Goal: Task Accomplishment & Management: Complete application form

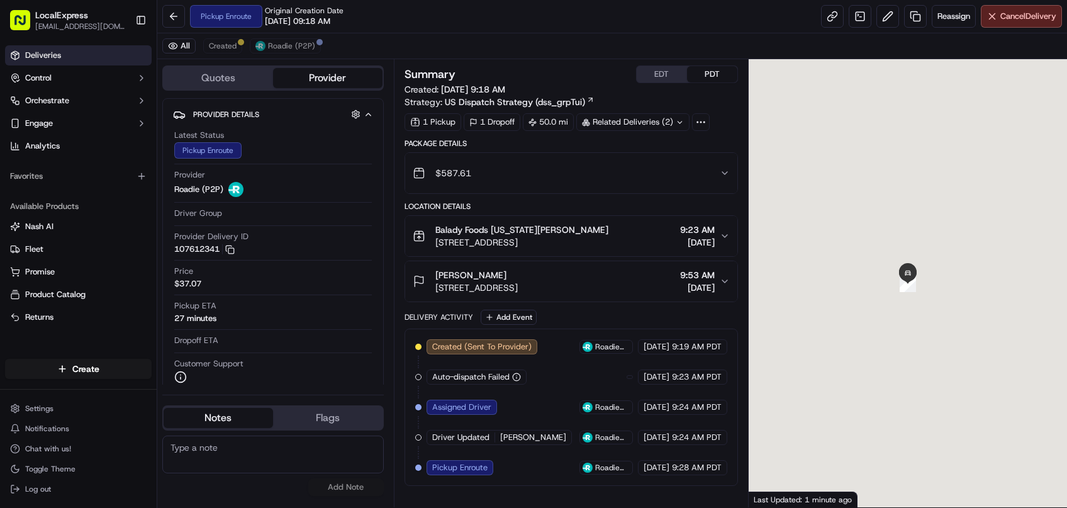
click at [80, 50] on link "Deliveries" at bounding box center [78, 55] width 147 height 20
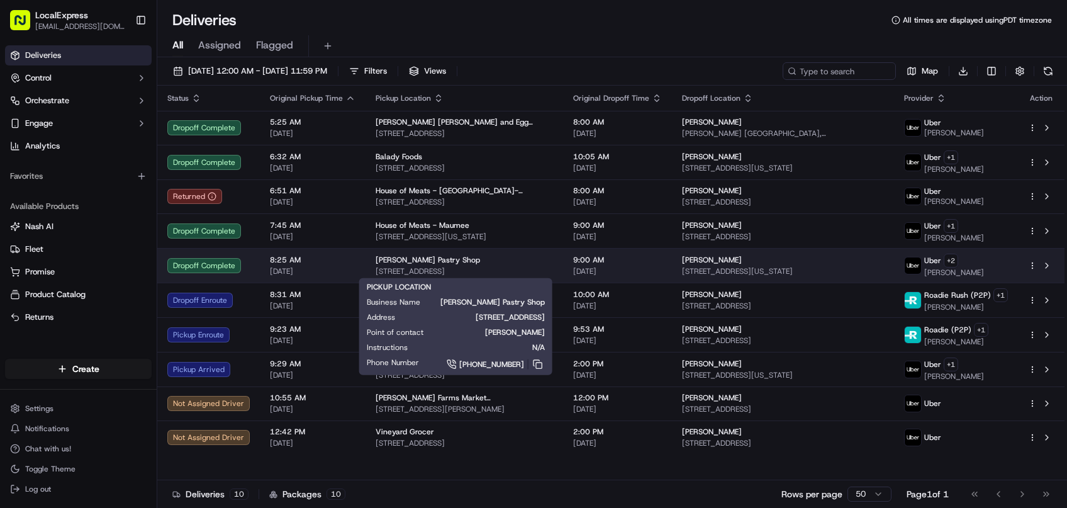
click at [441, 262] on div "Artuso Pastry Shop" at bounding box center [463, 260] width 177 height 10
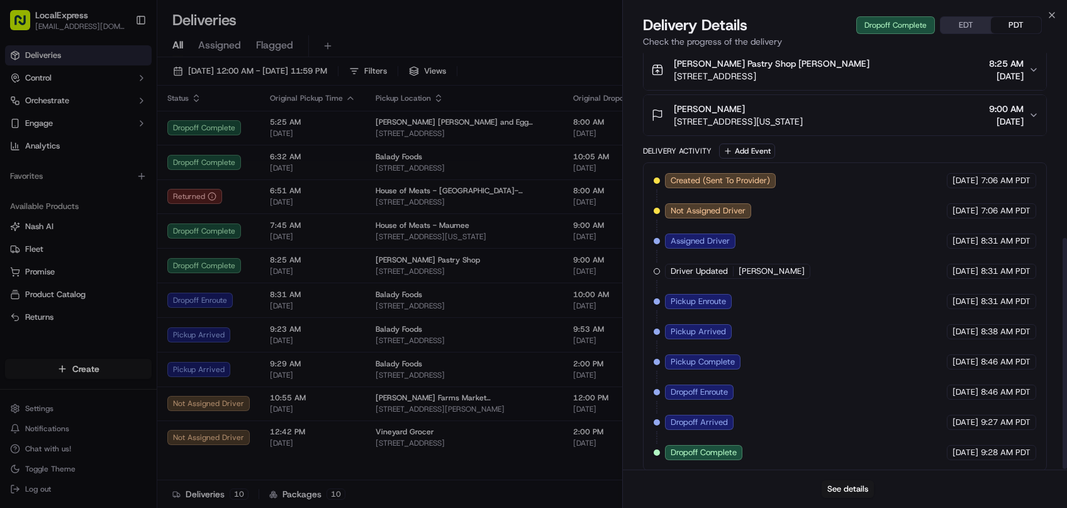
scroll to position [335, 0]
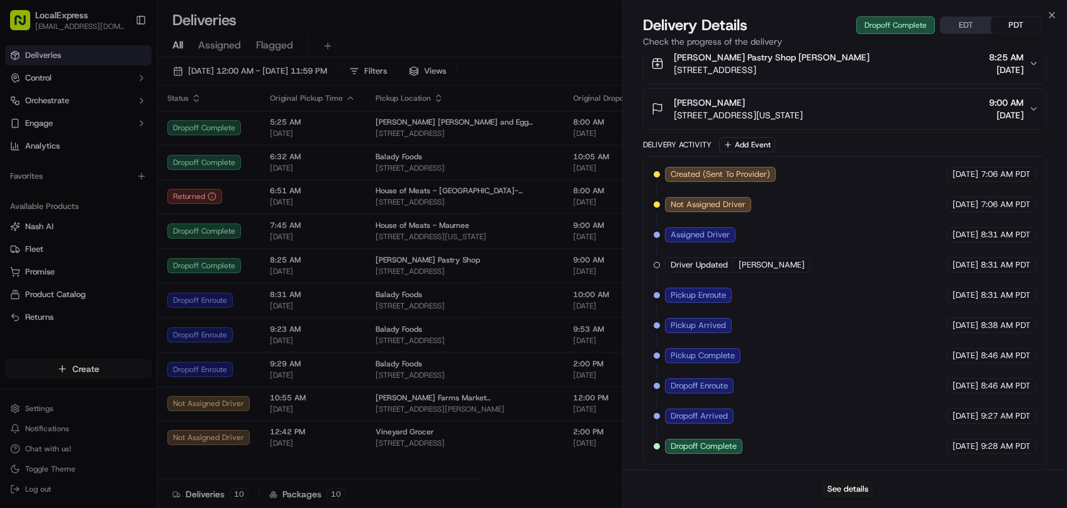
click at [598, 316] on body "LocalExpress georgek@localexpress.io Toggle Sidebar Deliveries Control Orchestr…" at bounding box center [533, 254] width 1067 height 508
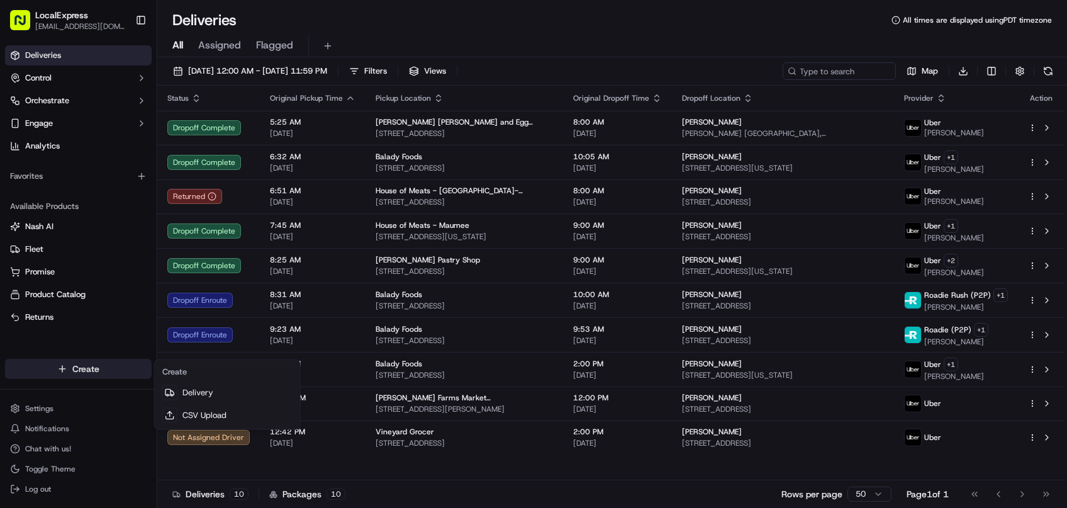
click at [86, 369] on html "LocalExpress georgek@localexpress.io Toggle Sidebar Deliveries Control Orchestr…" at bounding box center [533, 254] width 1067 height 508
click at [483, 460] on html "LocalExpress georgek@localexpress.io Toggle Sidebar Deliveries Control Orchestr…" at bounding box center [533, 254] width 1067 height 508
click at [102, 369] on html "LocalExpress georgek@localexpress.io Toggle Sidebar Deliveries Control Orchestr…" at bounding box center [533, 254] width 1067 height 508
click at [230, 396] on link "Delivery" at bounding box center [227, 392] width 140 height 23
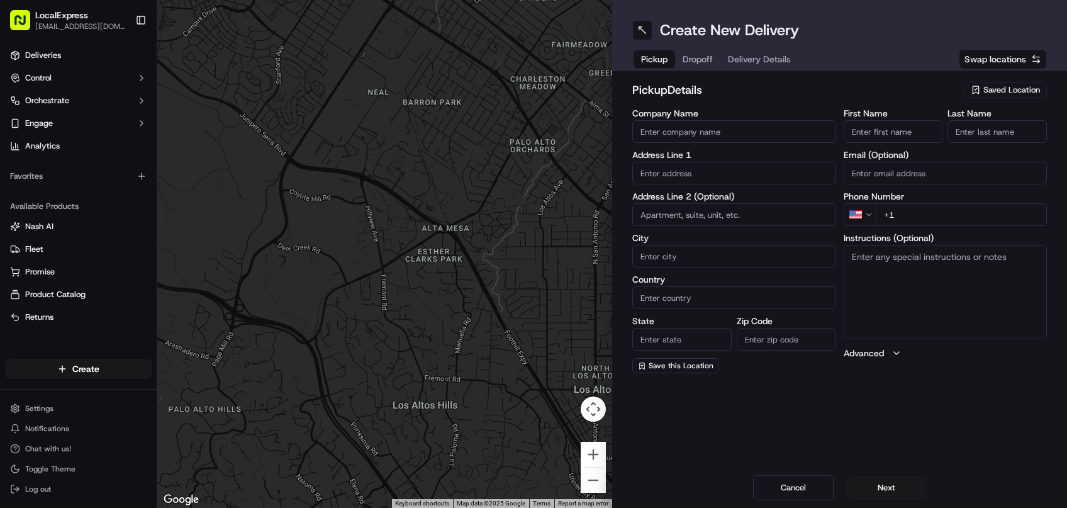
click at [991, 94] on span "Saved Location" at bounding box center [1011, 89] width 57 height 11
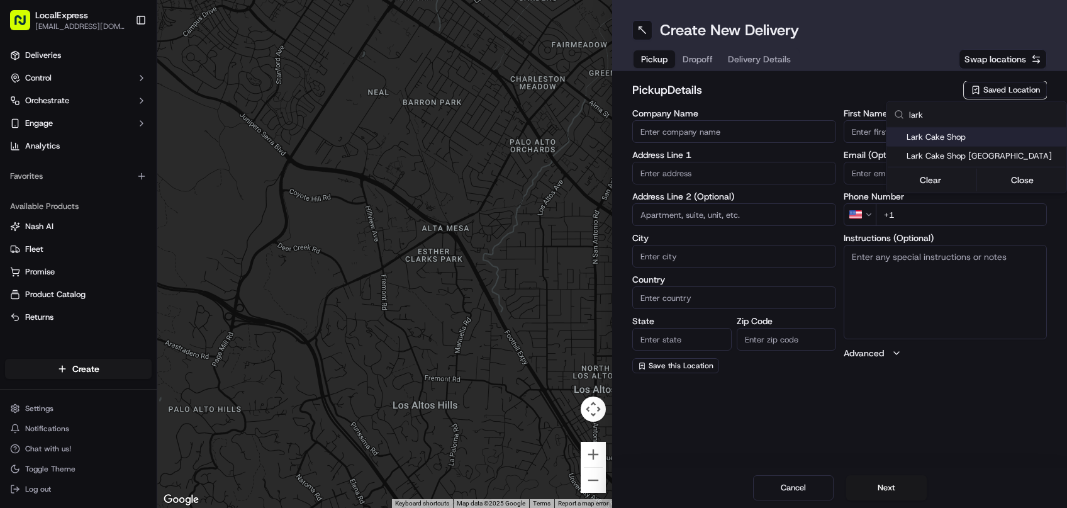
type input "lark"
click at [950, 136] on span "Lark Cake Shop" at bounding box center [983, 136] width 155 height 11
type input "Lark Cake Shop"
type input "3337 W Sunset Blvd"
type input "Los Angeles"
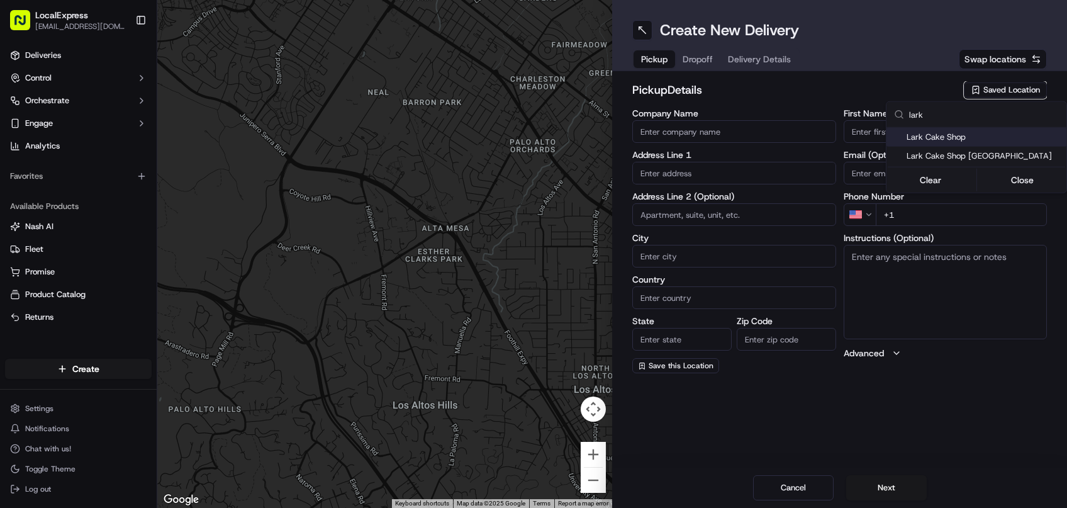
type input "US"
type input "CA"
type input "90026"
type input "John"
type input "Hensley"
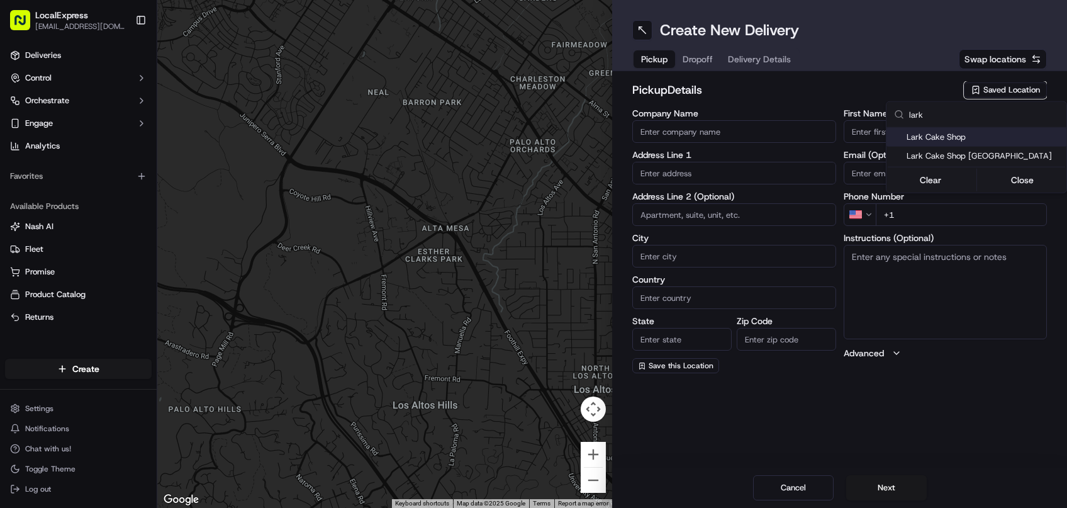
type input "+1 323 667 2968"
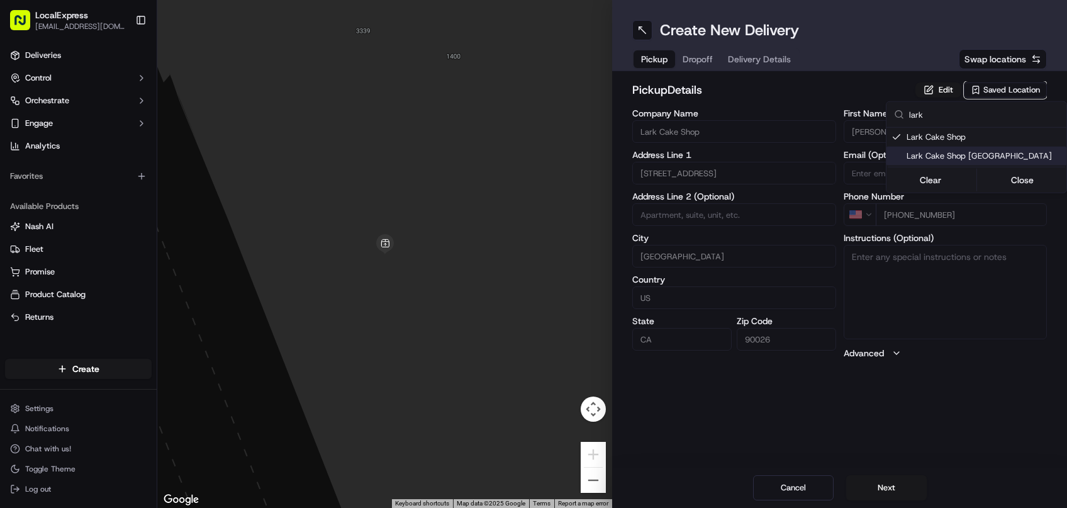
click at [896, 488] on html "LocalExpress georgek@localexpress.io Toggle Sidebar Deliveries Control Orchestr…" at bounding box center [533, 254] width 1067 height 508
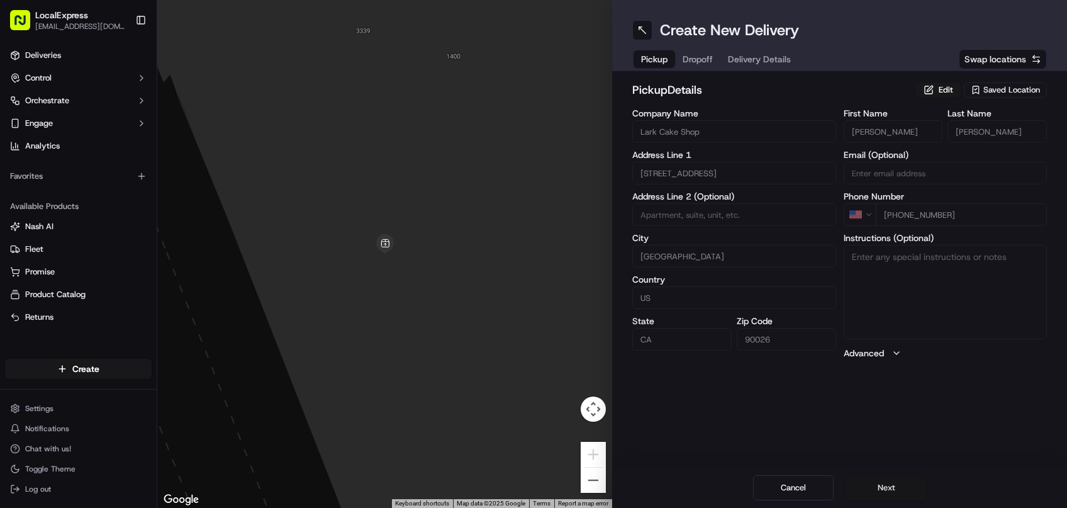
click at [886, 487] on button "Next" at bounding box center [886, 487] width 81 height 25
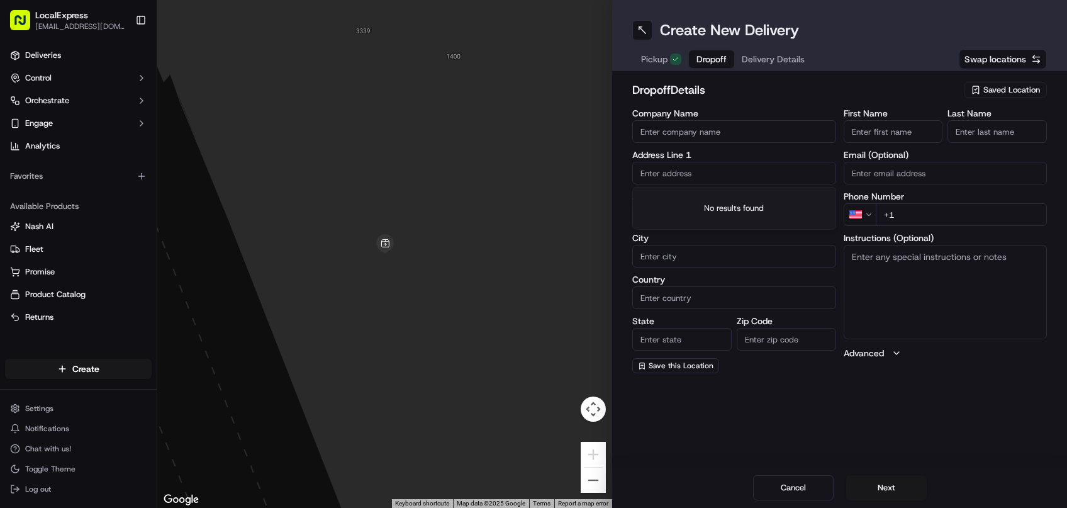
click at [682, 171] on input "text" at bounding box center [734, 173] width 204 height 23
paste input "1251 N Mentor Ave, Pasadena, CA 91104, USA,"
click at [715, 203] on div "1251 N Mentor Ave, Pasadena, CA 91104, USA" at bounding box center [733, 199] width 197 height 19
type input "1251 N Mentor Ave, Pasadena, CA 91104, USA"
type input "Pasadena"
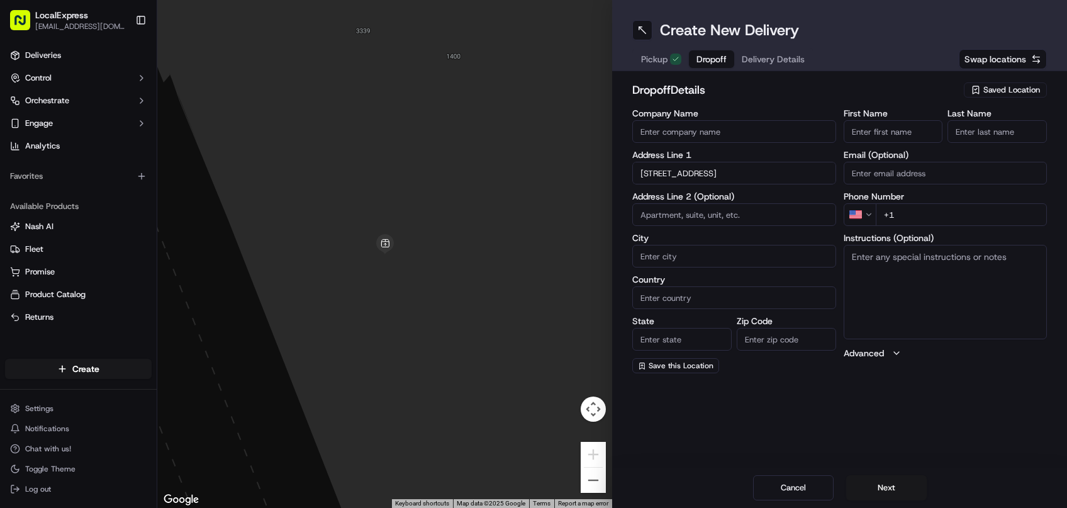
type input "United States"
type input "CA"
type input "91104"
type input "1251 North Mentor Avenue"
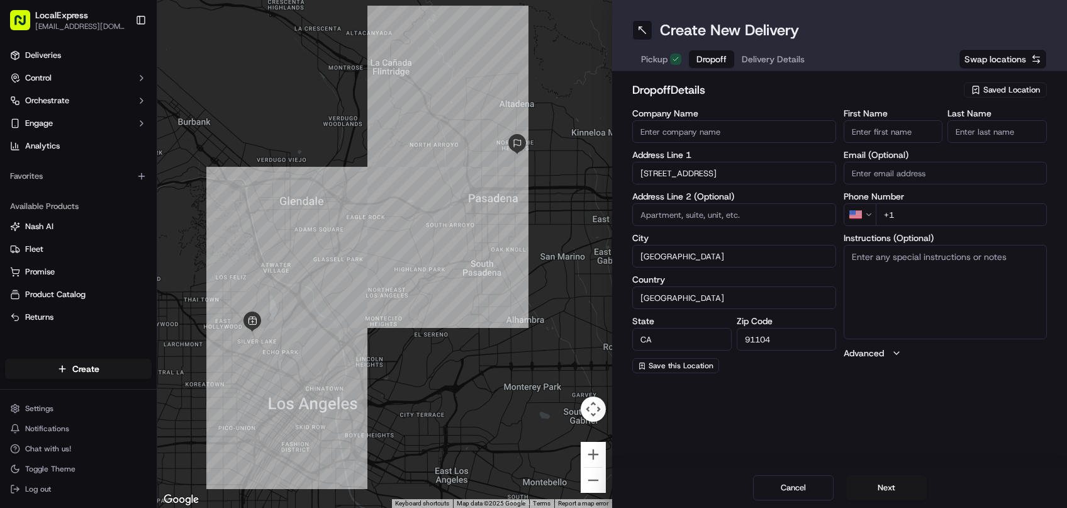
click at [910, 133] on input "First Name" at bounding box center [892, 131] width 99 height 23
paste input "Bonnie Seglowich"
drag, startPoint x: 878, startPoint y: 129, endPoint x: 945, endPoint y: 129, distance: 67.3
click at [943, 129] on input "Bonnie Seglowich" at bounding box center [892, 131] width 99 height 23
type input "Bonnie"
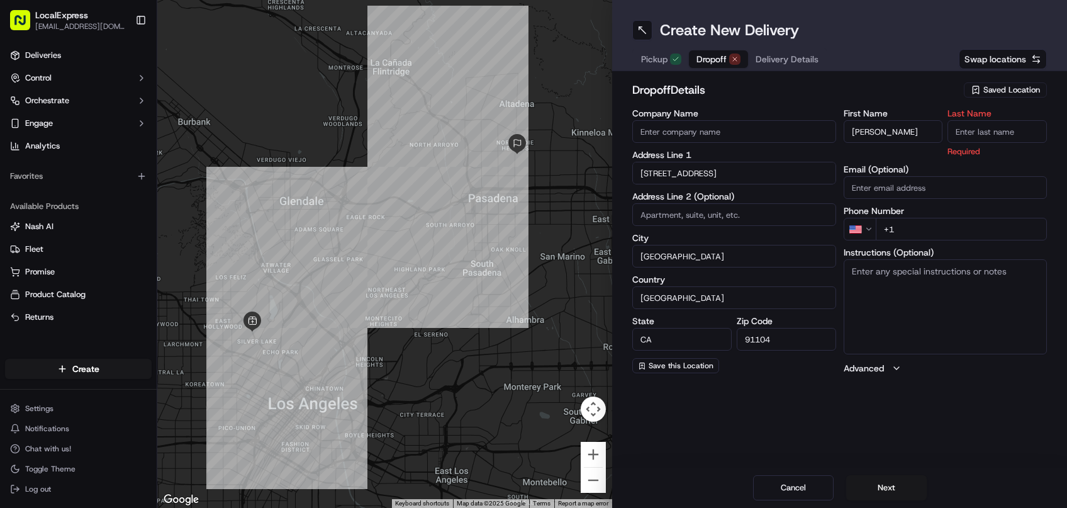
click at [983, 131] on input "Last Name" at bounding box center [996, 131] width 99 height 23
paste input "Seglowich"
click at [956, 135] on input "Seglowich" at bounding box center [996, 131] width 99 height 23
type input "Seglowich"
click at [852, 135] on input "Bonnie" at bounding box center [892, 131] width 99 height 23
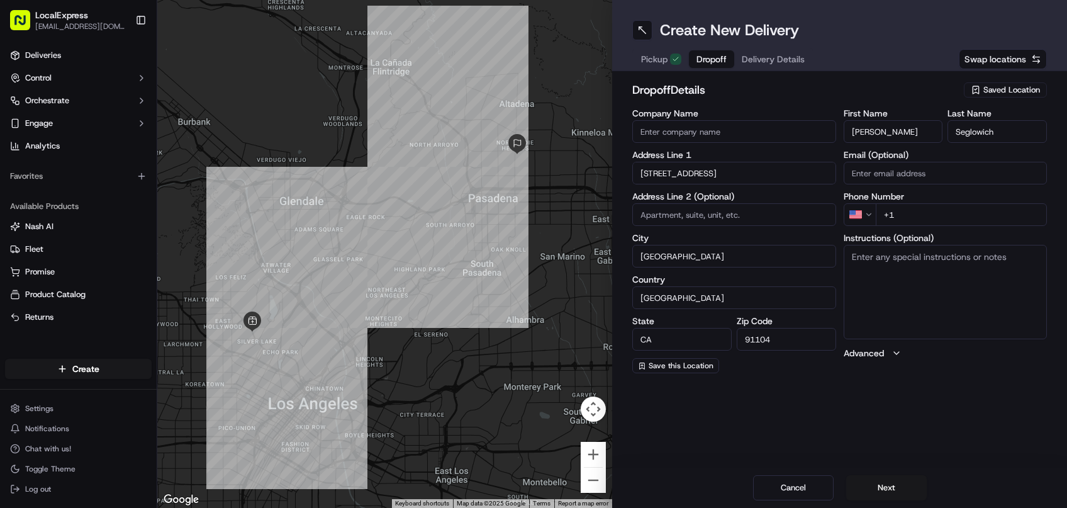
click at [898, 133] on input "Bonnie" at bounding box center [892, 131] width 99 height 23
type input "Bonnie"
click at [948, 214] on input "+1" at bounding box center [961, 214] width 172 height 23
paste input "310 902 2167"
type input "+1 310 902 2167"
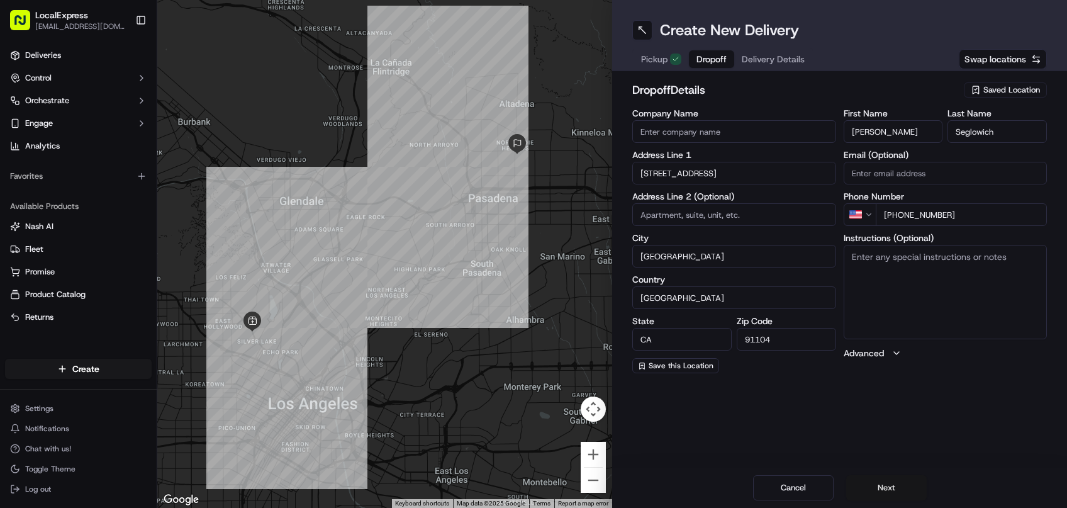
click at [891, 479] on button "Next" at bounding box center [886, 487] width 81 height 25
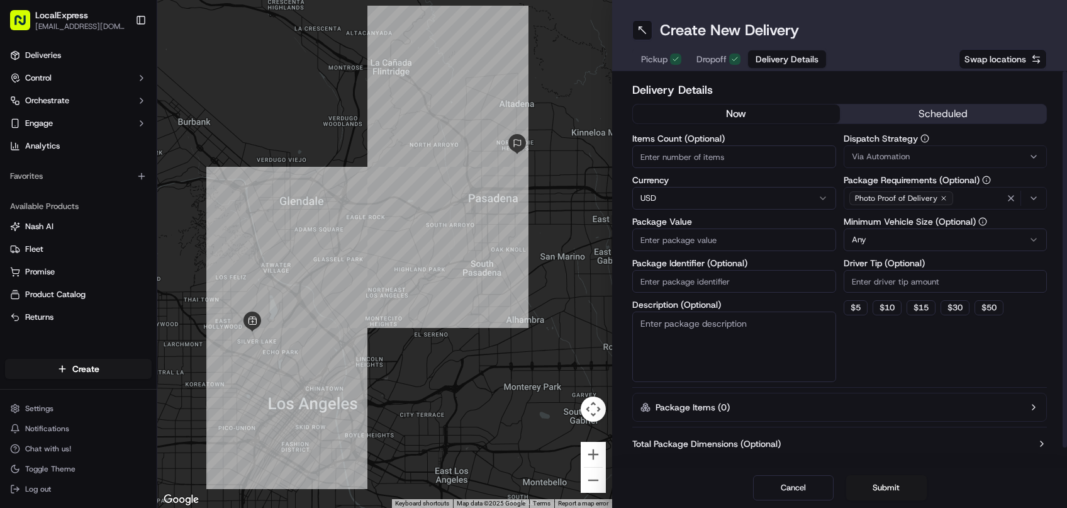
click at [688, 241] on input "Package Value" at bounding box center [734, 239] width 204 height 23
paste input "110.00"
type input "110.00"
click at [940, 369] on div "Dispatch Strategy Via Automation Package Requirements (Optional) Photo Proof of…" at bounding box center [945, 258] width 204 height 248
click at [897, 487] on button "Submit" at bounding box center [886, 487] width 81 height 25
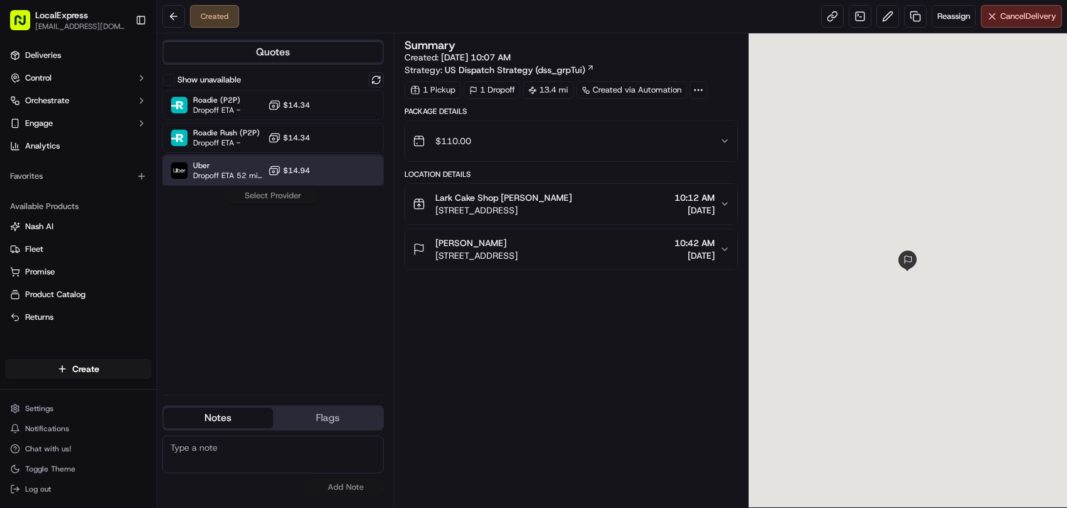
click at [325, 174] on div "Uber Dropoff ETA 52 minutes $14.94" at bounding box center [272, 170] width 221 height 30
click at [290, 199] on button "Assign Provider" at bounding box center [272, 195] width 89 height 15
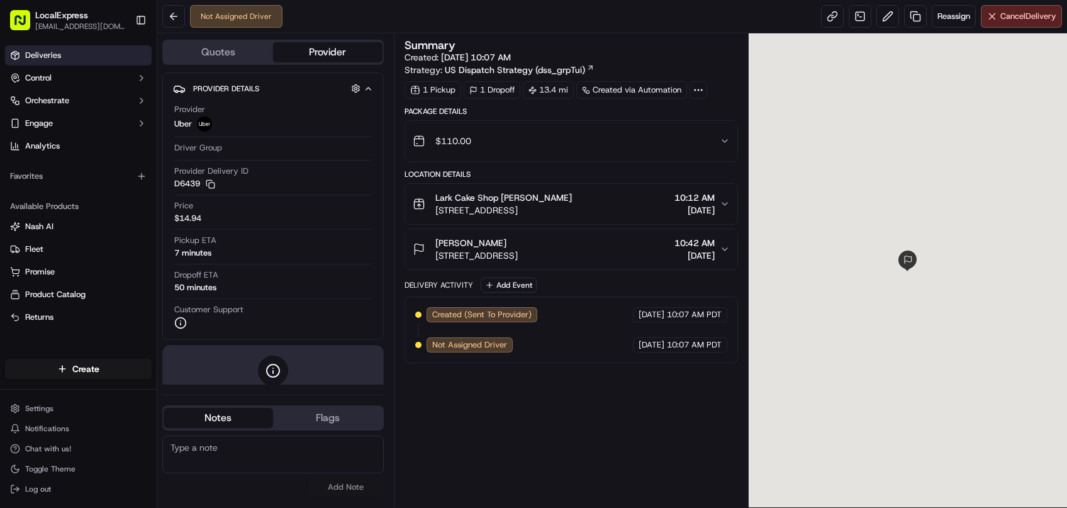
click at [78, 56] on link "Deliveries" at bounding box center [78, 55] width 147 height 20
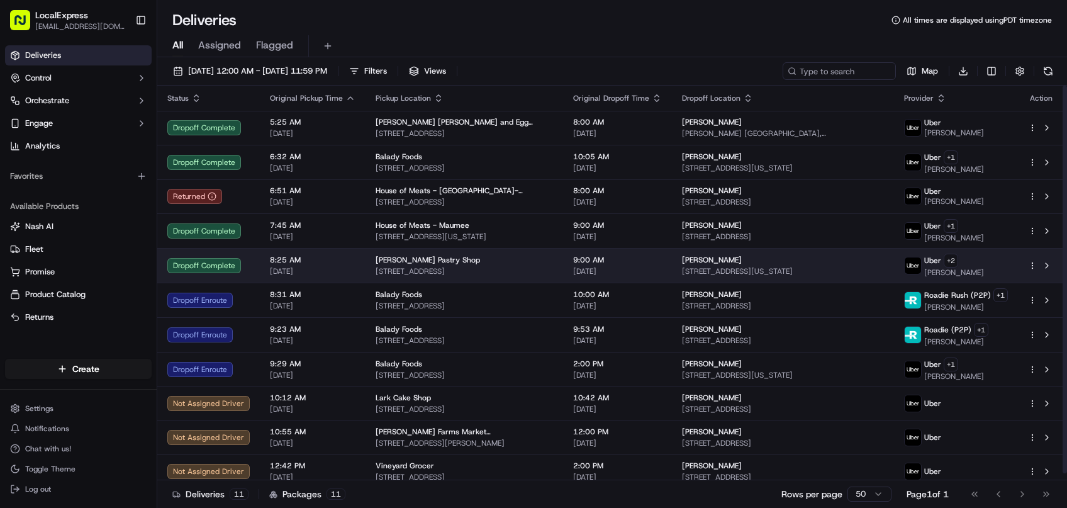
scroll to position [6, 0]
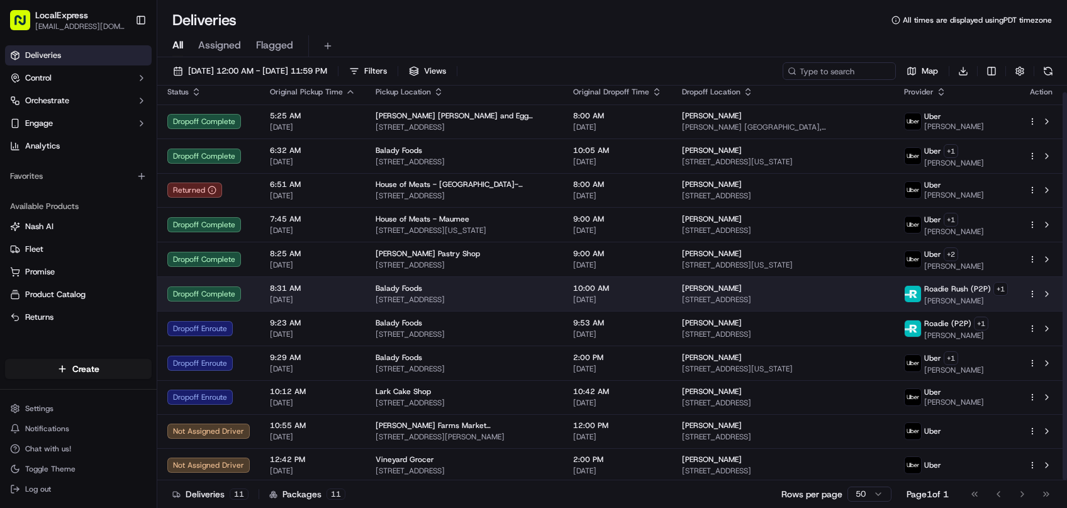
click at [496, 296] on span "7128 5th Ave, Brooklyn, NY 11209, USA" at bounding box center [463, 299] width 177 height 10
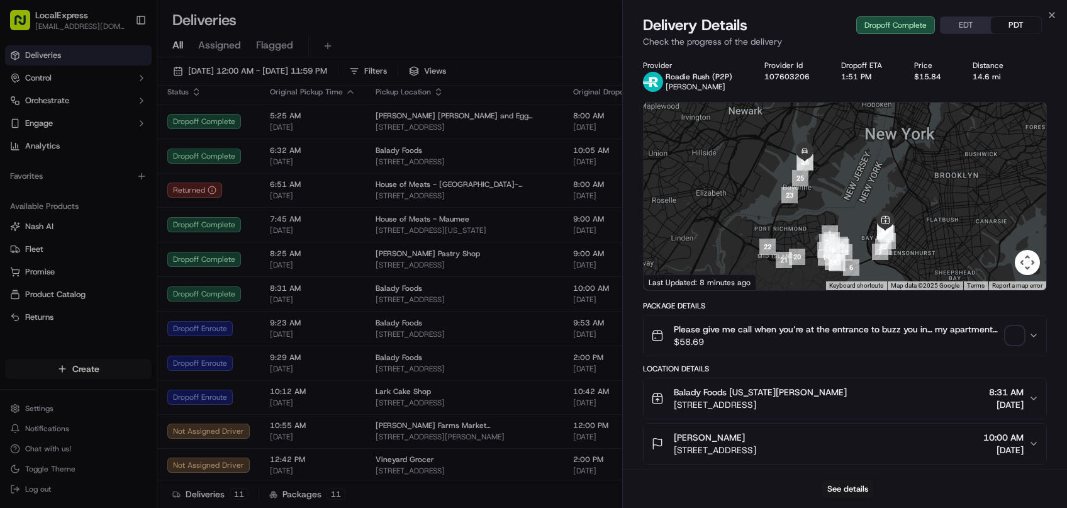
click at [1014, 336] on span "button" at bounding box center [1015, 335] width 18 height 18
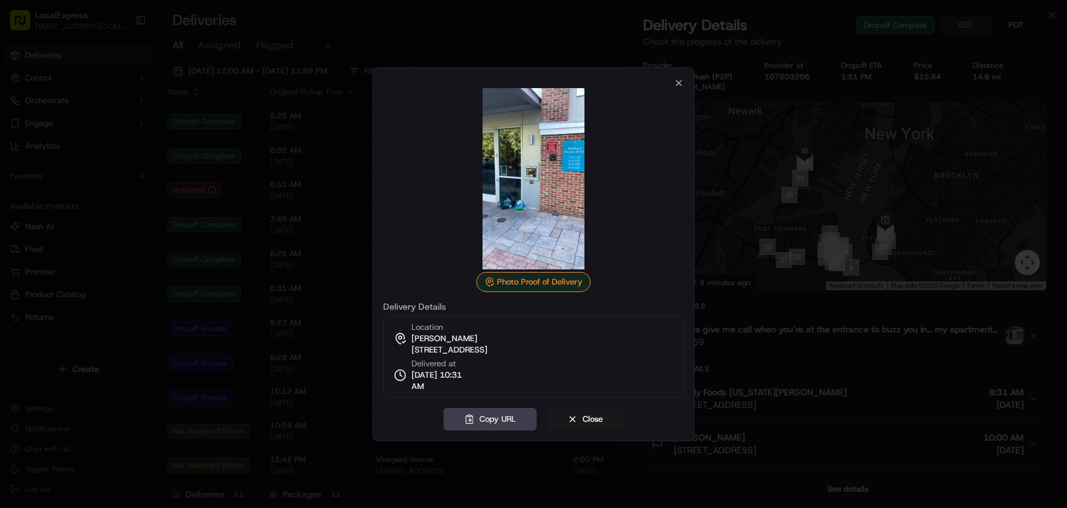
click at [858, 319] on div at bounding box center [533, 254] width 1067 height 508
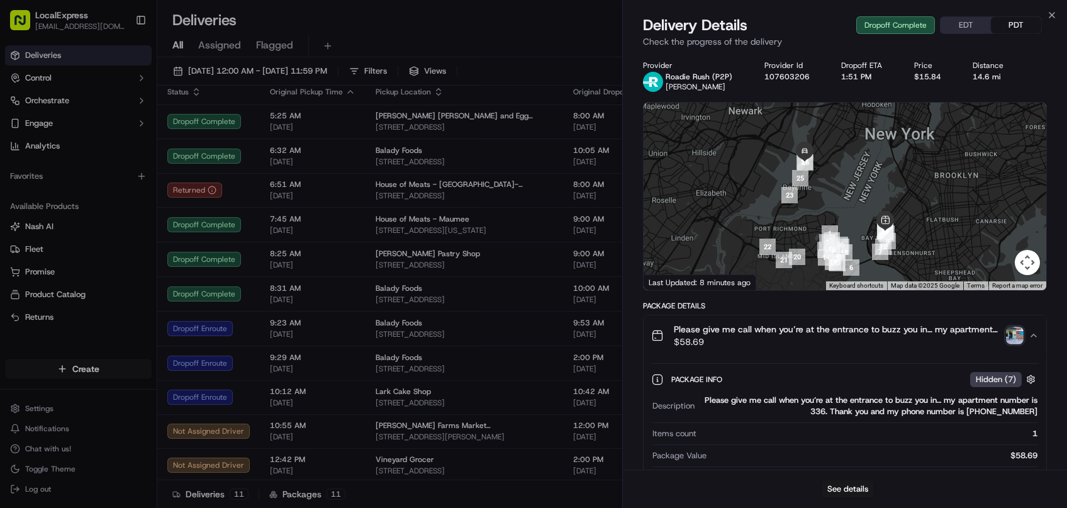
click at [858, 326] on span "Please give me call when you’re at the entrance to buzz you in… my apartment nu…" at bounding box center [837, 329] width 327 height 13
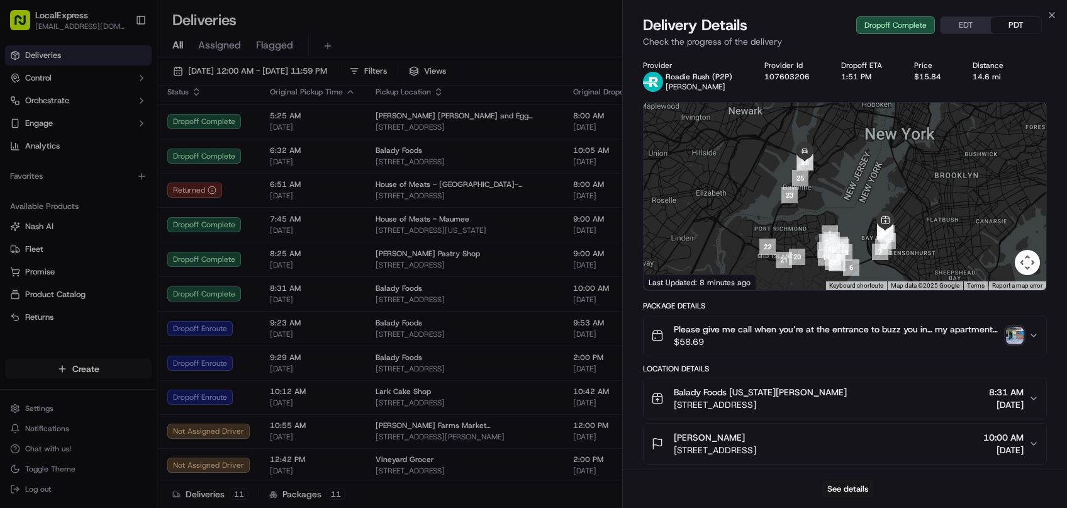
click at [584, 340] on body "LocalExpress georgek@localexpress.io Toggle Sidebar Deliveries Control Orchestr…" at bounding box center [533, 254] width 1067 height 508
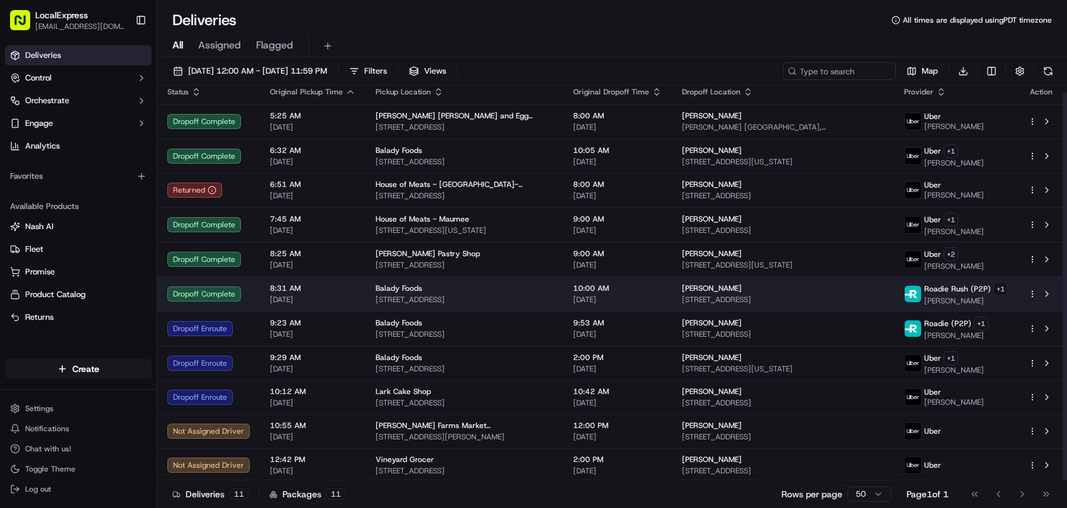
click at [730, 286] on div "Aisha Koroma" at bounding box center [783, 288] width 202 height 10
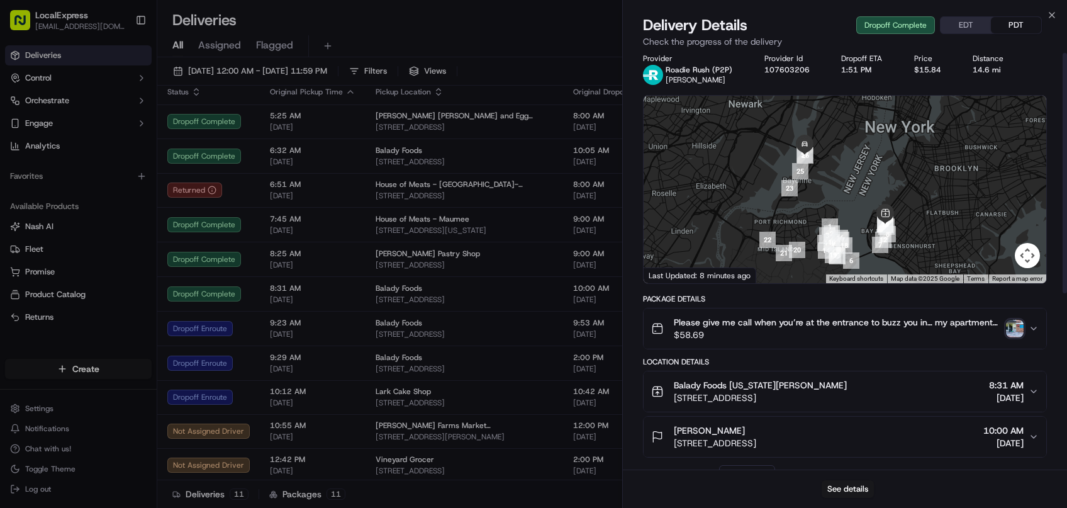
scroll to position [0, 0]
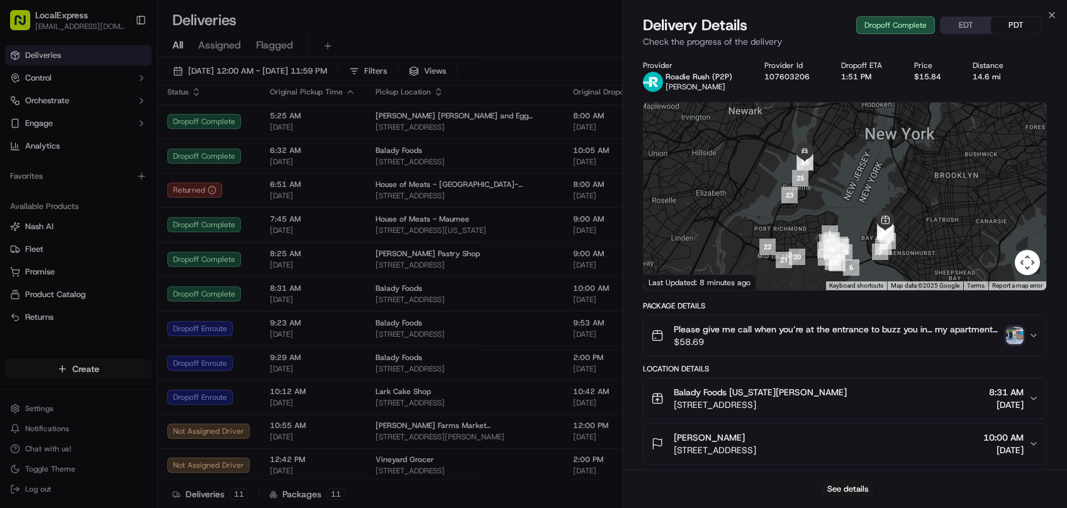
click at [1053, 9] on div "Close Delivery Details Dropoff Complete EDT PDT Check the progress of the deliv…" at bounding box center [844, 254] width 445 height 508
click at [1050, 14] on icon "button" at bounding box center [1051, 15] width 5 height 5
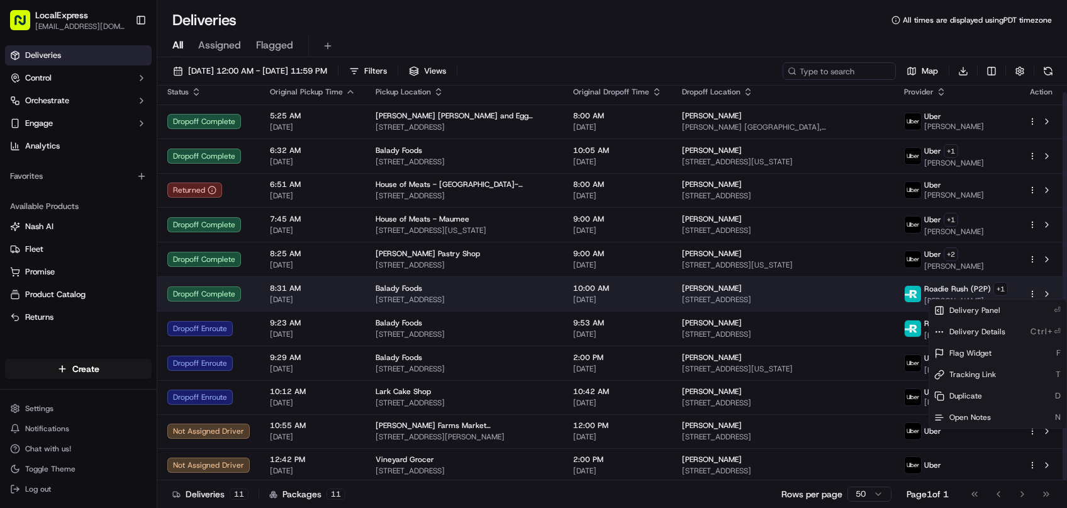
scroll to position [6, 0]
click at [1035, 288] on html "LocalExpress georgek@localexpress.io Toggle Sidebar Deliveries Control Orchestr…" at bounding box center [533, 254] width 1067 height 508
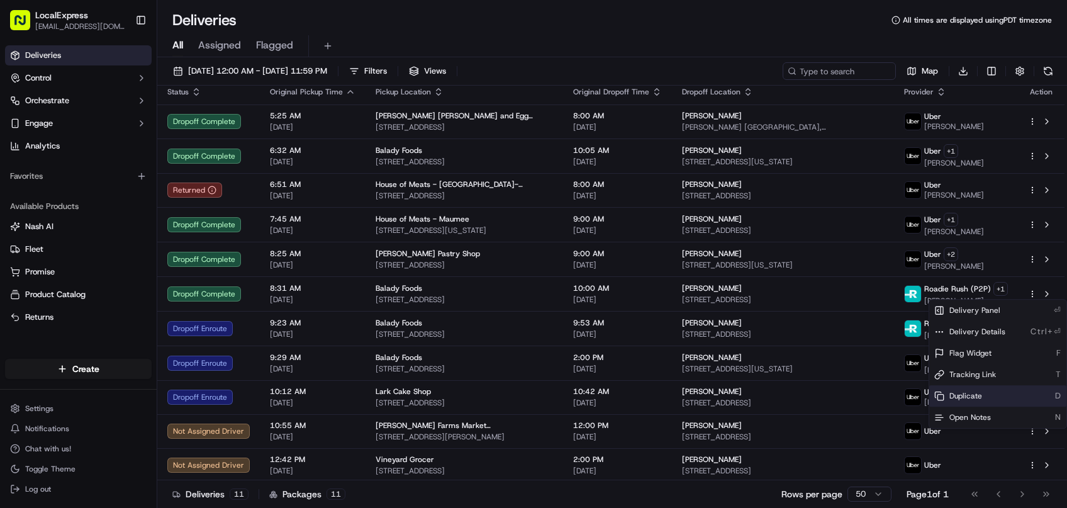
click at [999, 391] on div "Duplicate D" at bounding box center [997, 395] width 137 height 21
